Goal: Task Accomplishment & Management: Manage account settings

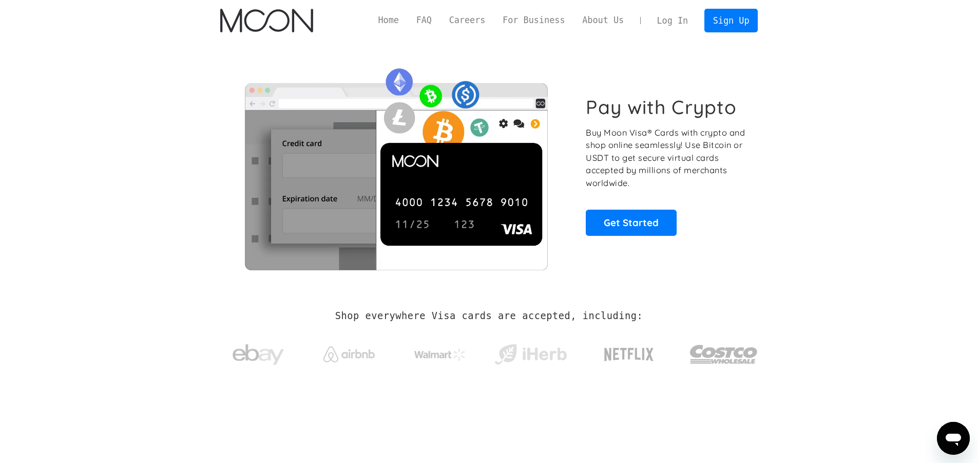
click at [684, 20] on link "Log In" at bounding box center [673, 20] width 48 height 23
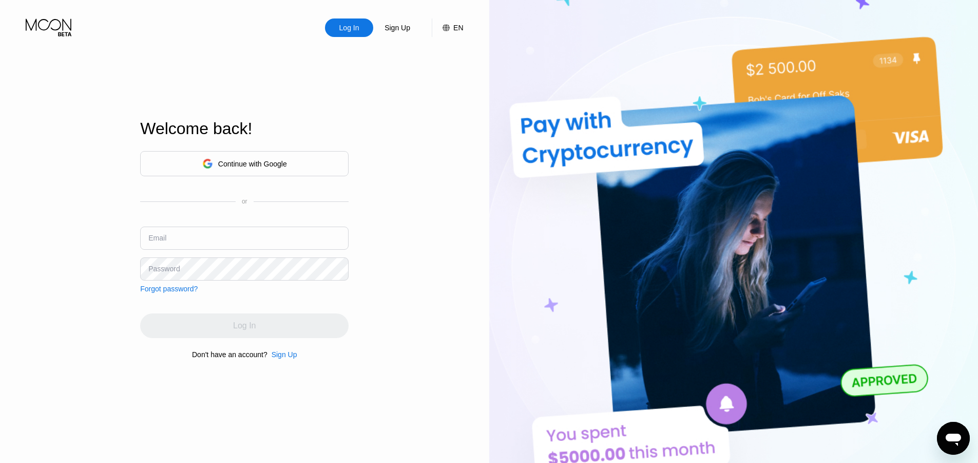
click at [235, 235] on input "text" at bounding box center [244, 237] width 209 height 23
paste input "I didn't receive your verification email in my account and can't log in to rene…"
click at [246, 244] on input "I didn't receive your verification email in my account and can't log in to rene…" at bounding box center [244, 237] width 209 height 23
type input "yanzon199503@outlook.com"
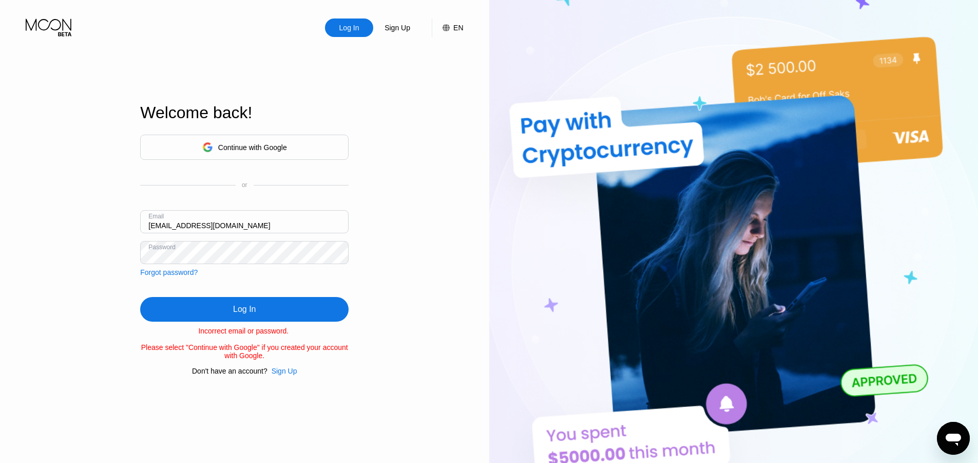
click at [66, 244] on div "Log In Sign Up EN Language English Save Welcome back! Continue with Google or E…" at bounding box center [244, 254] width 489 height 509
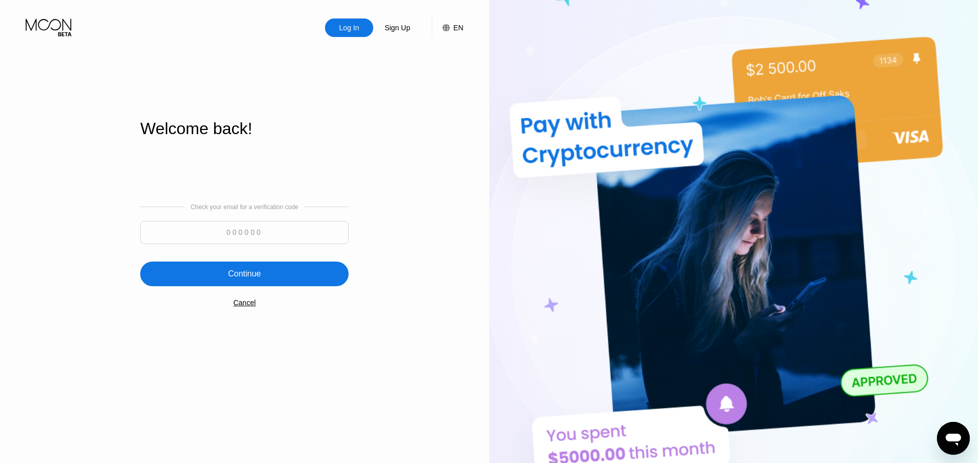
click at [254, 220] on div "Check your email for a verification code" at bounding box center [244, 226] width 209 height 46
click at [256, 229] on input at bounding box center [244, 232] width 209 height 23
paste input "536111"
type input "536111"
click at [233, 273] on div "Continue" at bounding box center [244, 274] width 33 height 10
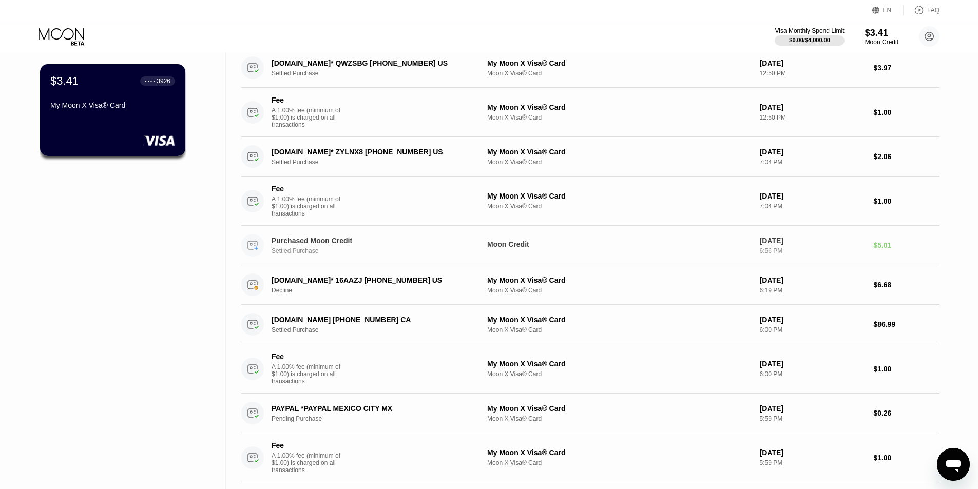
scroll to position [154, 0]
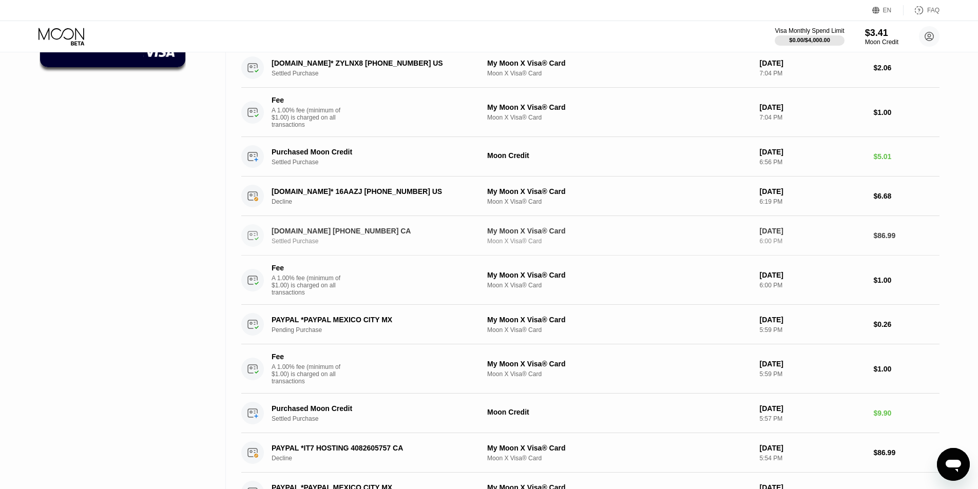
click at [374, 235] on div "BANDWAGONHOST.COM +14082605757 CA" at bounding box center [371, 231] width 199 height 8
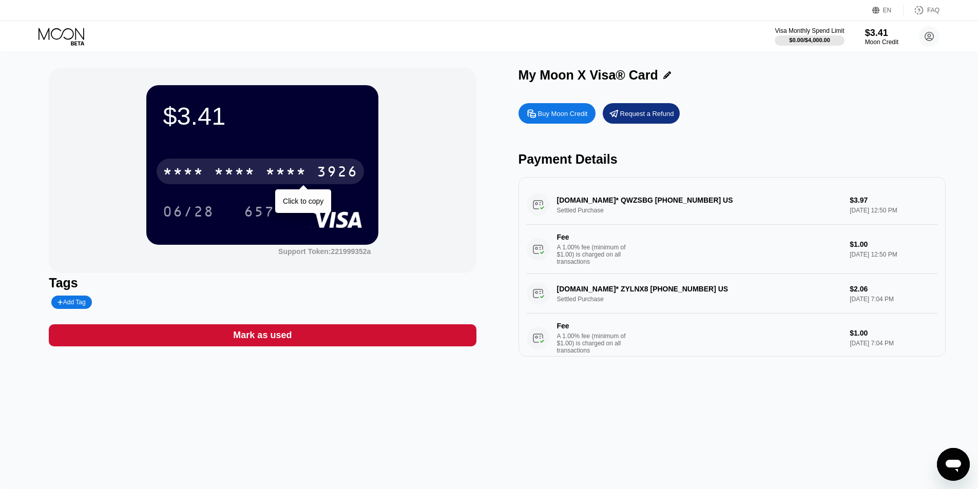
click at [309, 162] on div "* * * * * * * * * * * * 3926" at bounding box center [260, 172] width 207 height 26
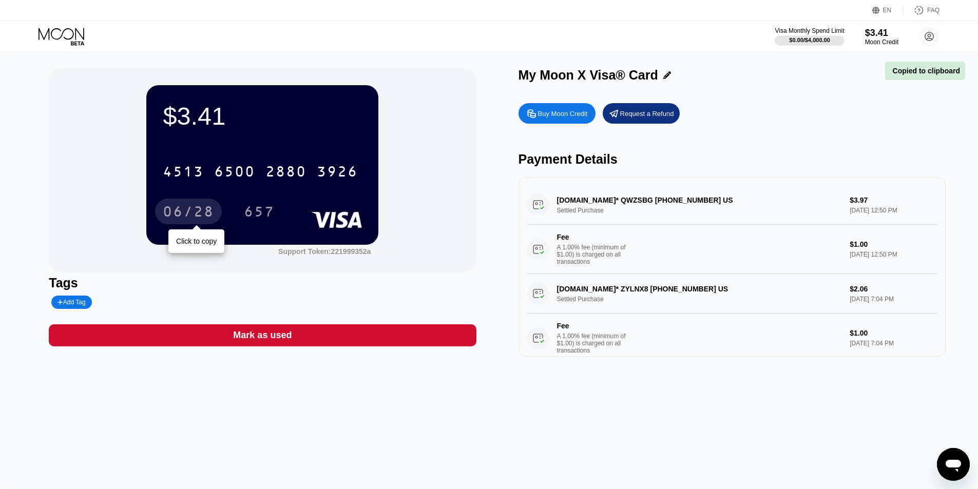
click at [204, 212] on div "06/28" at bounding box center [188, 213] width 51 height 16
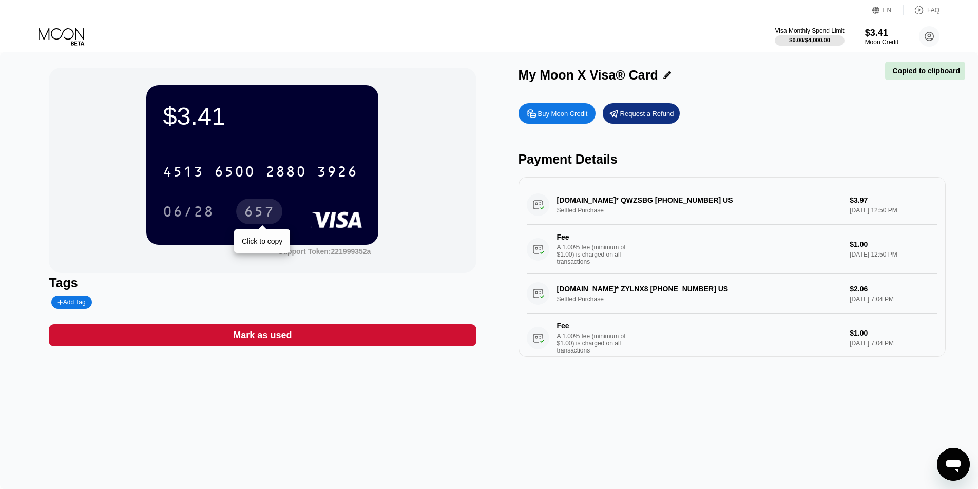
click at [268, 218] on div "657" at bounding box center [259, 213] width 31 height 16
